Goal: Task Accomplishment & Management: Complete application form

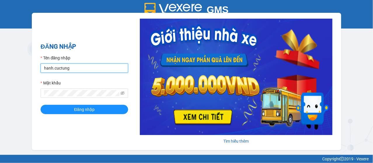
click at [49, 70] on input "hanh.cuctung" at bounding box center [85, 68] width 88 height 9
drag, startPoint x: 49, startPoint y: 70, endPoint x: 76, endPoint y: 40, distance: 40.3
click at [49, 68] on input "hanh.cuctung" at bounding box center [85, 68] width 88 height 9
type input "lua.cuctunglimo"
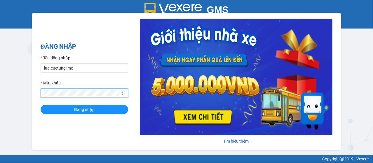
click at [41, 105] on button "Đăng nhập" at bounding box center [85, 109] width 88 height 9
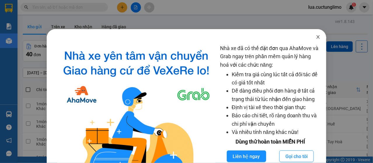
click at [311, 36] on span "Close" at bounding box center [318, 37] width 16 height 16
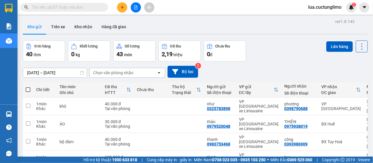
click at [126, 8] on button at bounding box center [122, 7] width 10 height 10
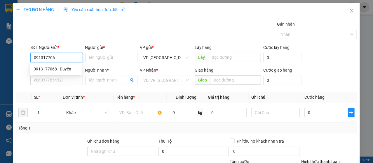
type input "0913177068"
click at [69, 69] on div "0913177068 - Duyên" at bounding box center [56, 69] width 45 height 6
type input "Duyên"
type input "0388884444"
type input "Huyên"
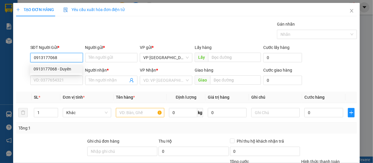
type input "0826617062"
type input "100.000"
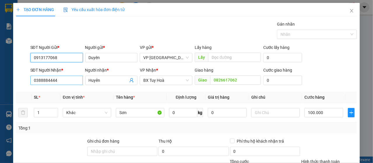
type input "0913177068"
click at [63, 79] on input "0388884444" at bounding box center [56, 80] width 53 height 9
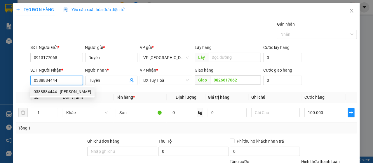
click at [63, 79] on input "0388884444" at bounding box center [56, 80] width 53 height 9
type input "0826617062"
click at [63, 94] on div "0826617062 - xuân" at bounding box center [56, 92] width 45 height 6
type input "xuân"
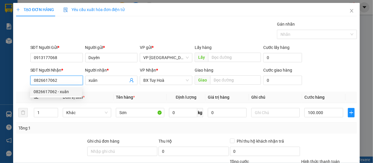
type input "30.000"
type input "0826617062"
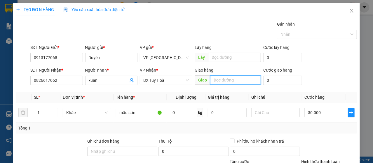
click at [238, 83] on input "text" at bounding box center [235, 80] width 51 height 9
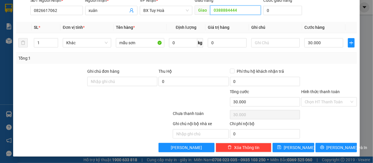
scroll to position [12, 0]
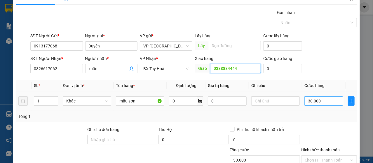
type input "0388884444"
click at [318, 101] on input "30.000" at bounding box center [323, 101] width 39 height 9
type input "6"
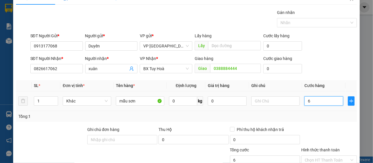
type input "60"
type input "600"
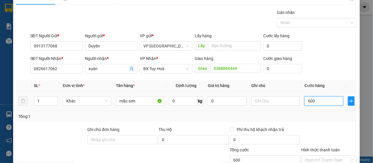
type input "6.000"
type input "60.000"
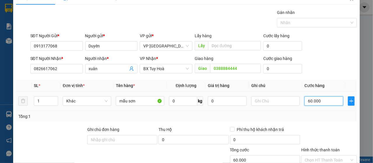
type input "600.000"
type input "60.000"
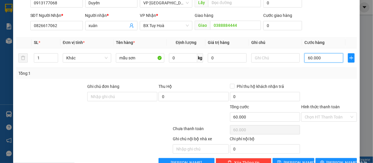
scroll to position [70, 0]
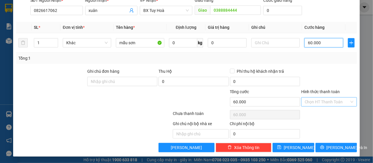
type input "60.000"
click at [322, 101] on input "Hình thức thanh toán" at bounding box center [327, 102] width 45 height 9
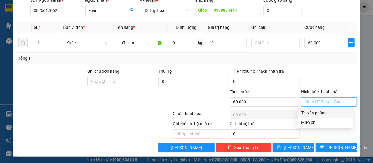
click at [324, 112] on div "Tại văn phòng" at bounding box center [325, 113] width 48 height 6
type input "0"
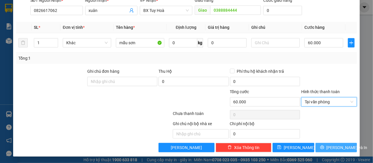
click at [322, 144] on button "[PERSON_NAME] và In" at bounding box center [336, 147] width 42 height 9
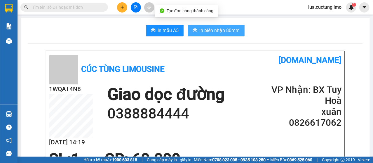
click at [214, 32] on span "In biên nhận 80mm" at bounding box center [220, 30] width 40 height 7
